Goal: Check status: Check status

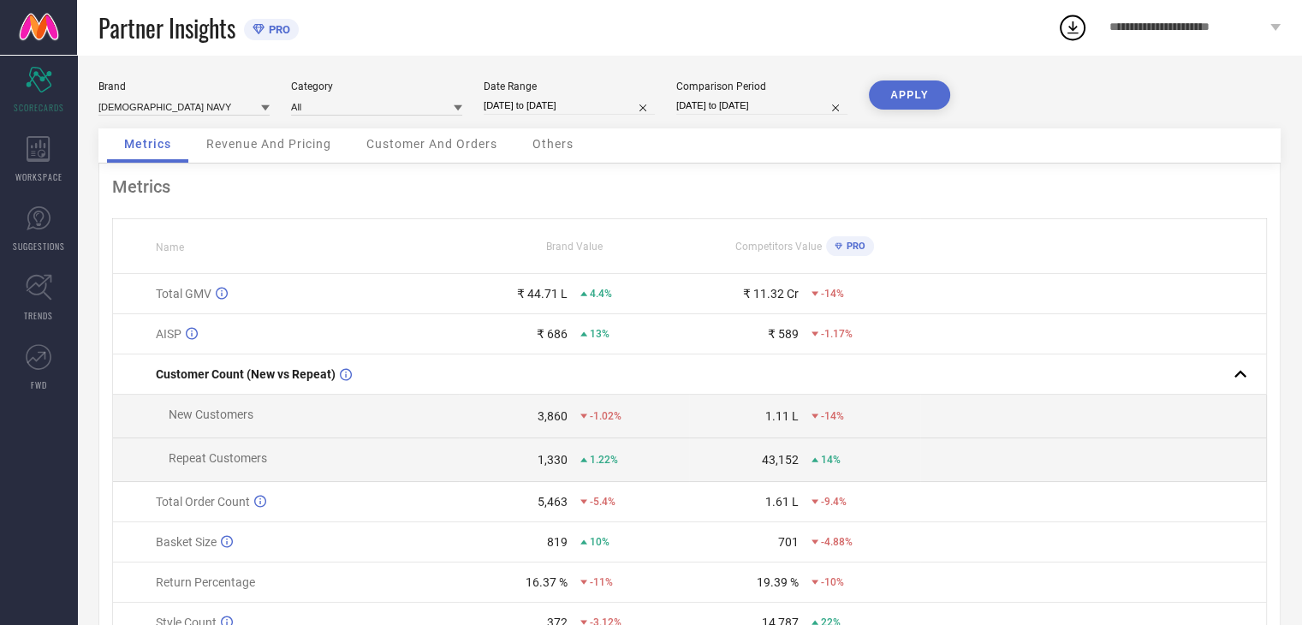
click at [532, 108] on input "[DATE] to [DATE]" at bounding box center [569, 106] width 171 height 18
select select "6"
select select "2025"
select select "7"
select select "2025"
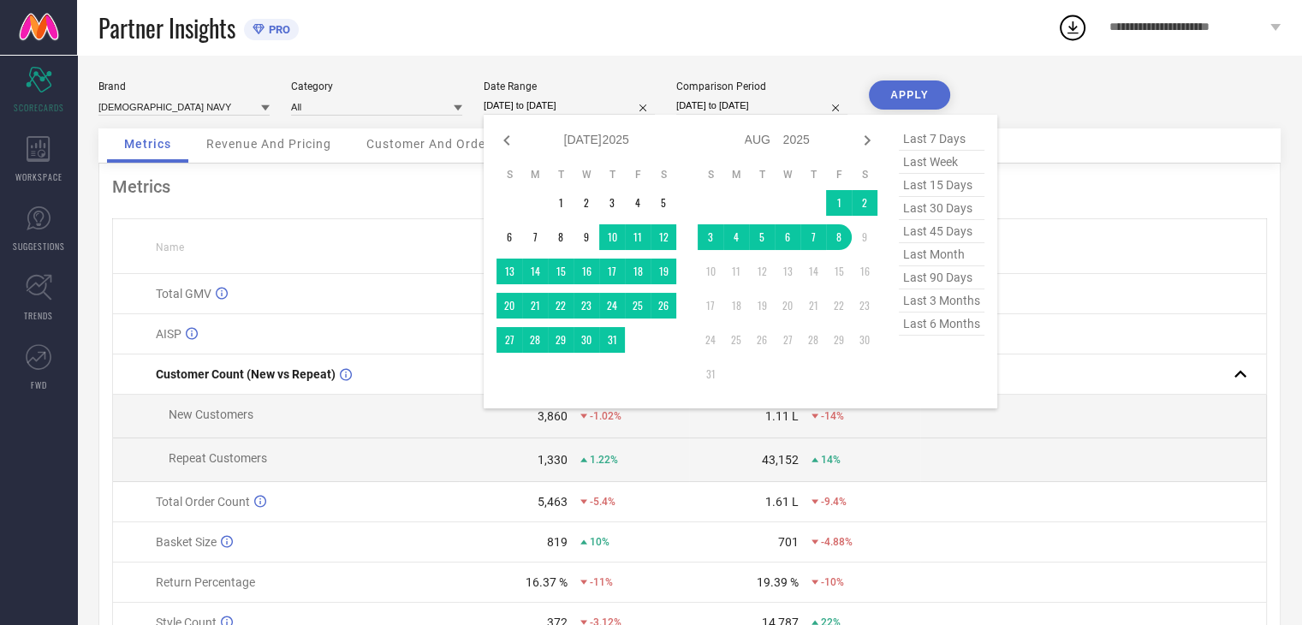
click at [931, 210] on span "last 30 days" at bounding box center [942, 208] width 86 height 23
type input "[DATE] to [DATE]"
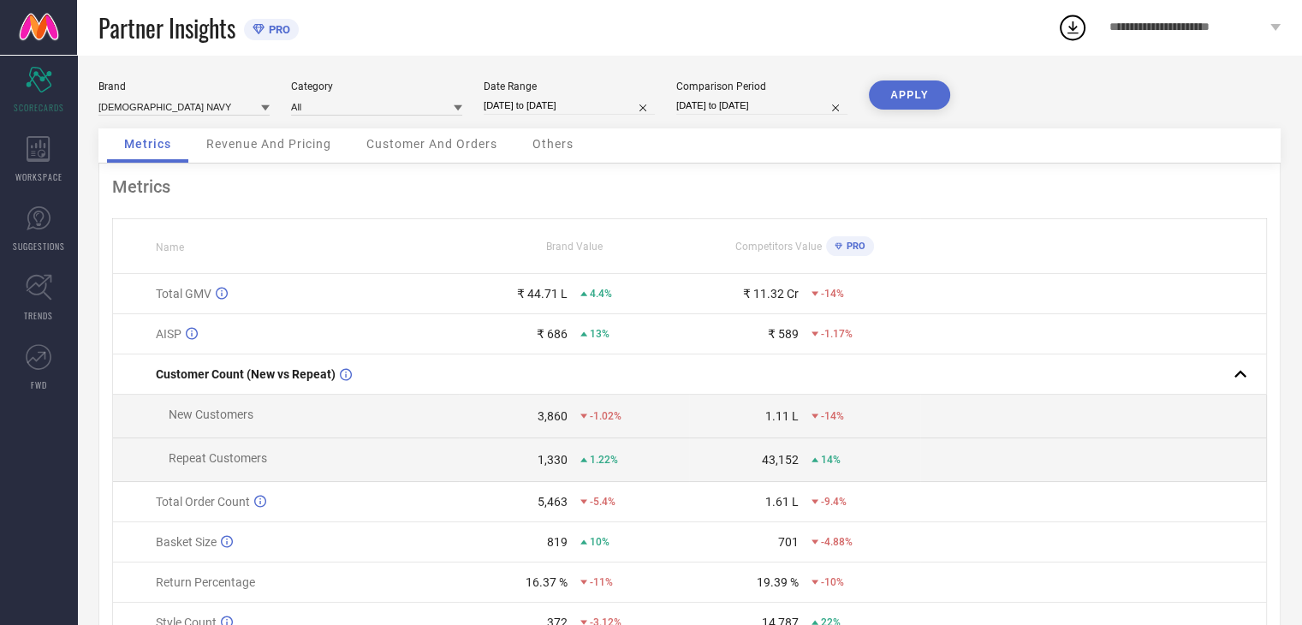
click at [700, 98] on input "[DATE] to [DATE]" at bounding box center [761, 106] width 171 height 18
select select "6"
select select "2024"
select select "7"
select select "2024"
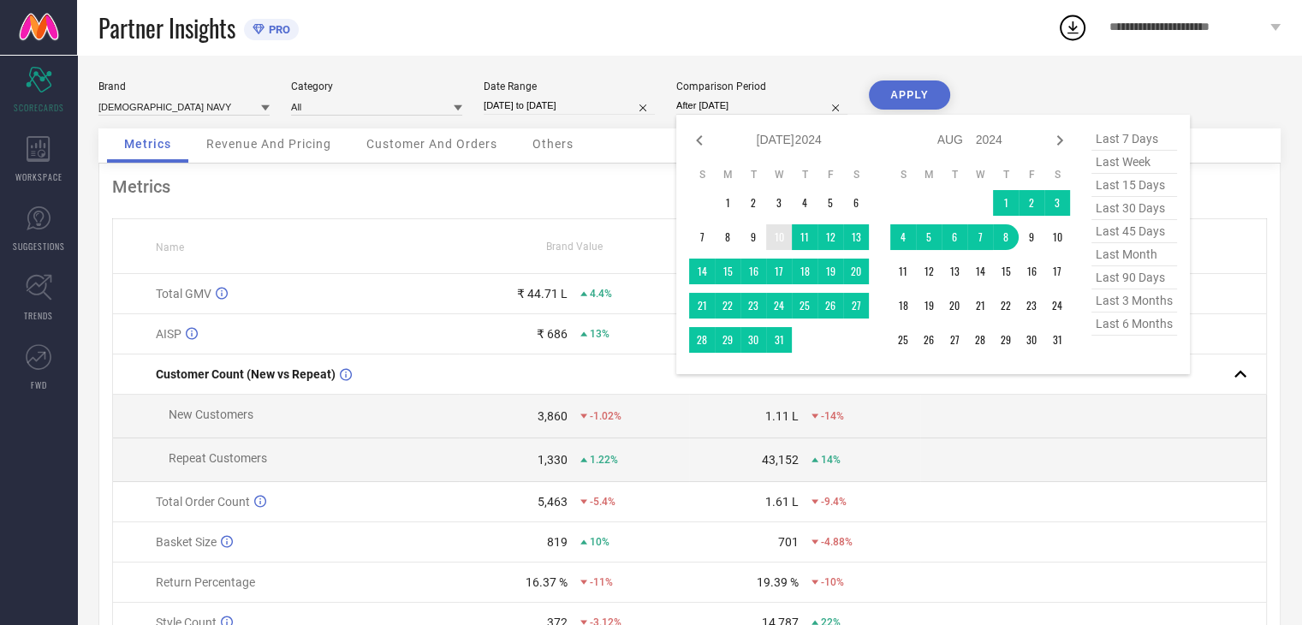
click at [776, 234] on td "10" at bounding box center [779, 237] width 26 height 26
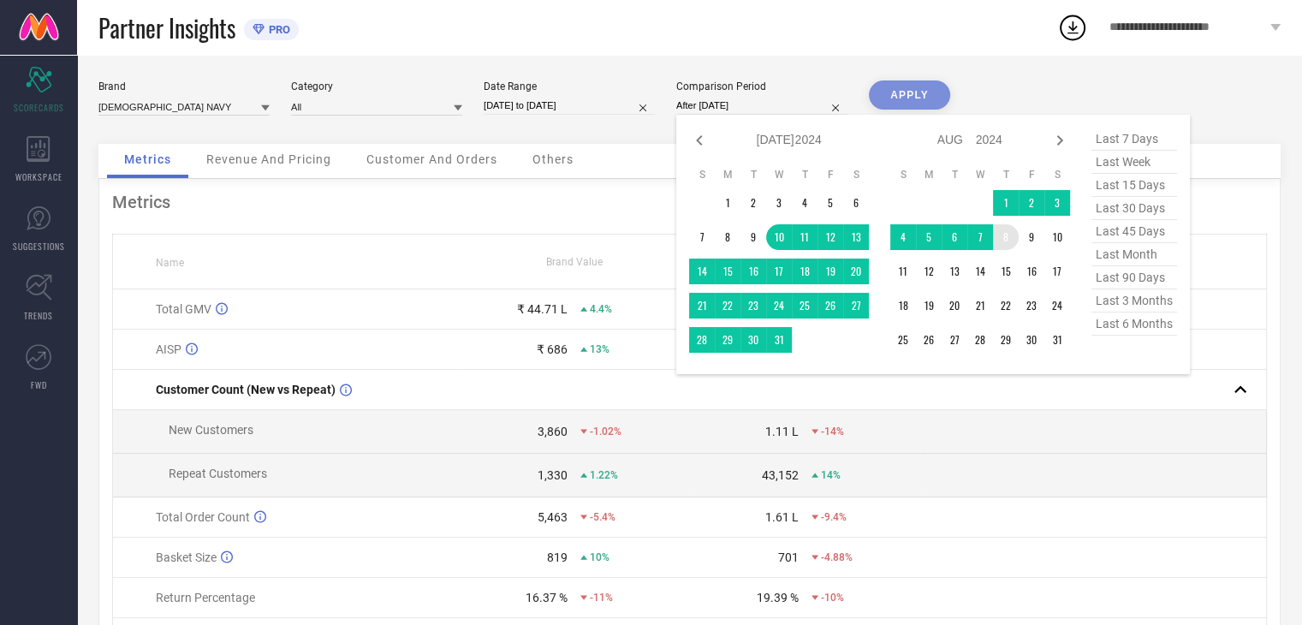
type input "[DATE] to [DATE]"
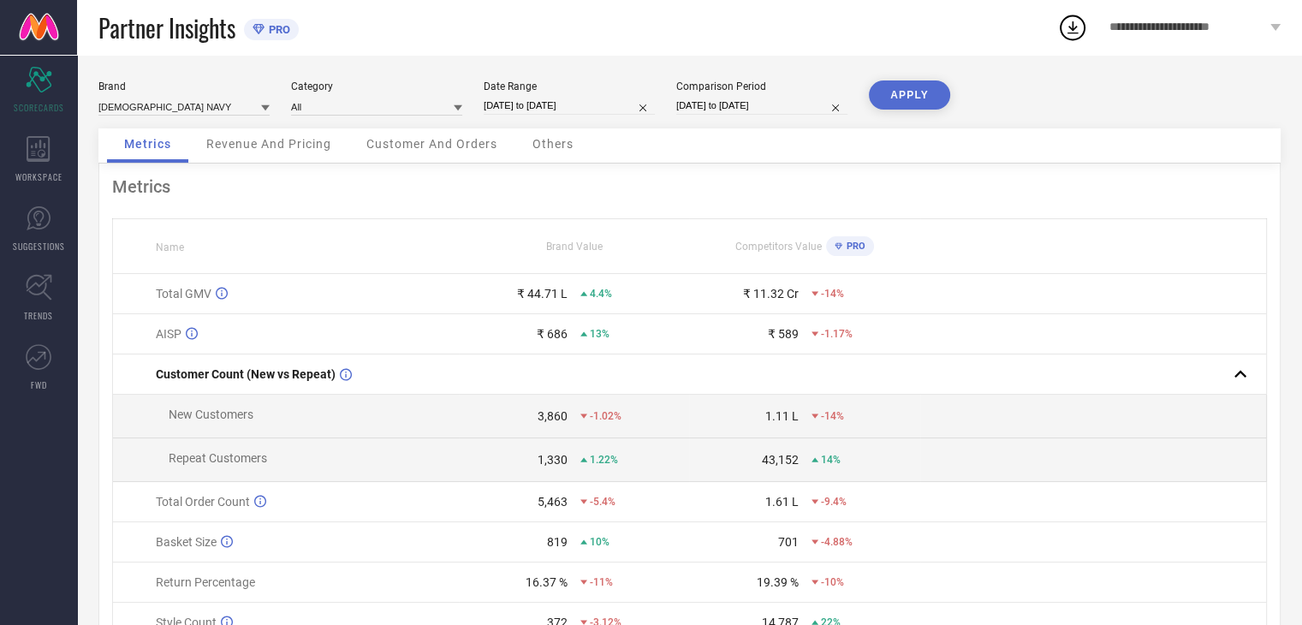
click at [915, 100] on button "APPLY" at bounding box center [909, 94] width 81 height 29
click at [259, 157] on div "Revenue And Pricing" at bounding box center [268, 145] width 159 height 34
